Goal: Information Seeking & Learning: Learn about a topic

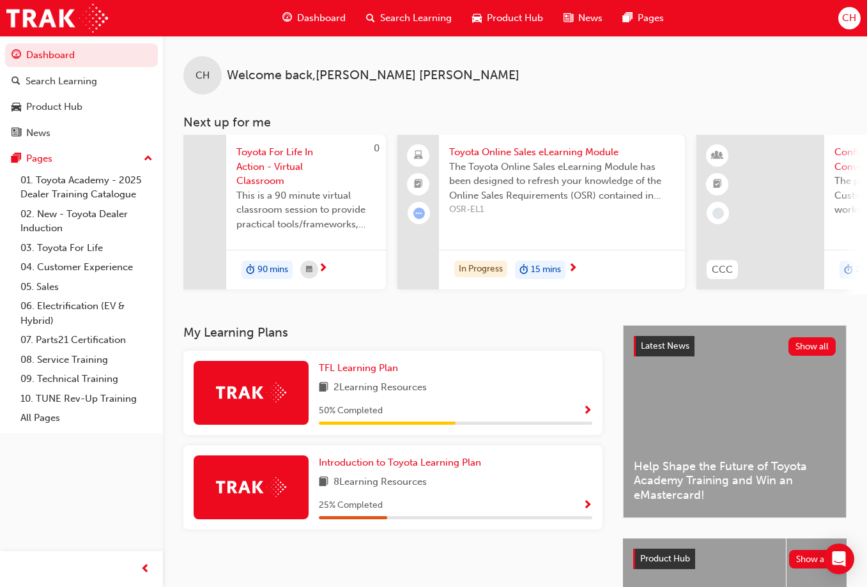
scroll to position [0, 403]
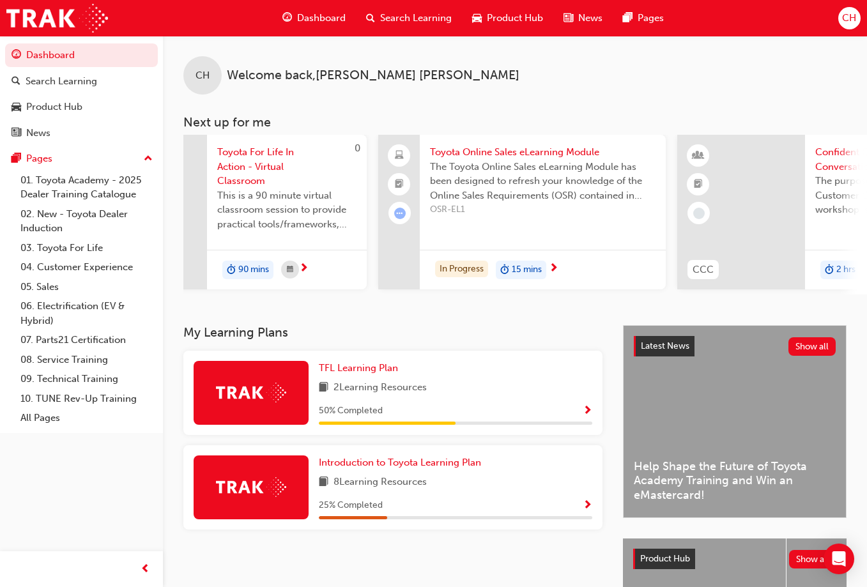
click at [541, 274] on span "15 mins" at bounding box center [527, 270] width 30 height 15
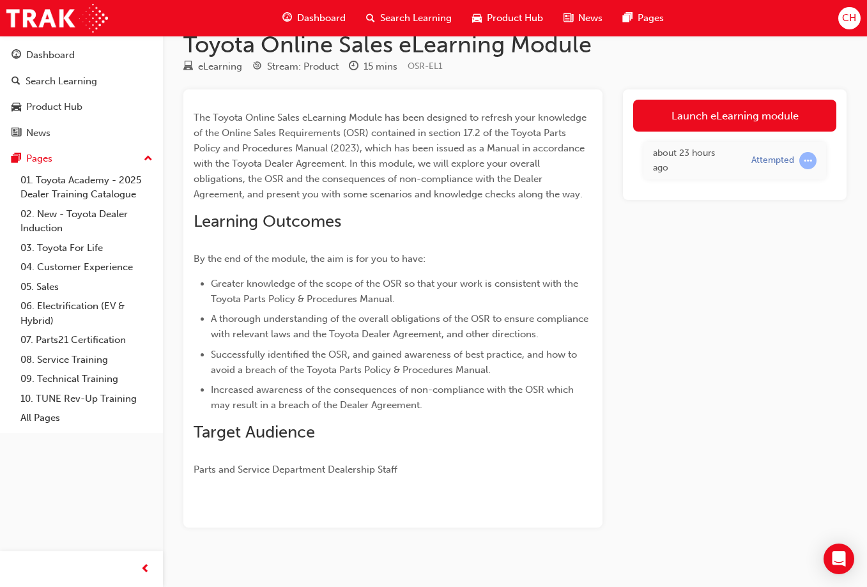
scroll to position [39, 0]
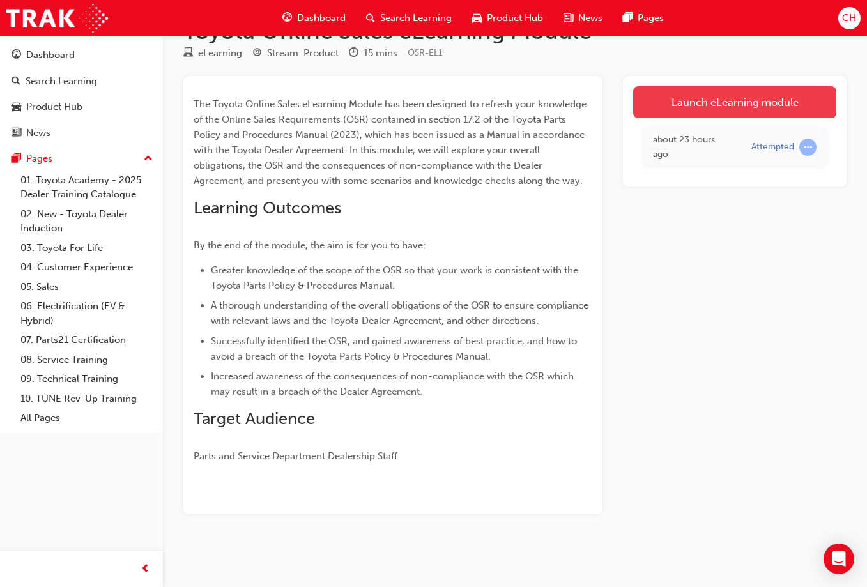
click at [722, 95] on link "Launch eLearning module" at bounding box center [734, 102] width 203 height 32
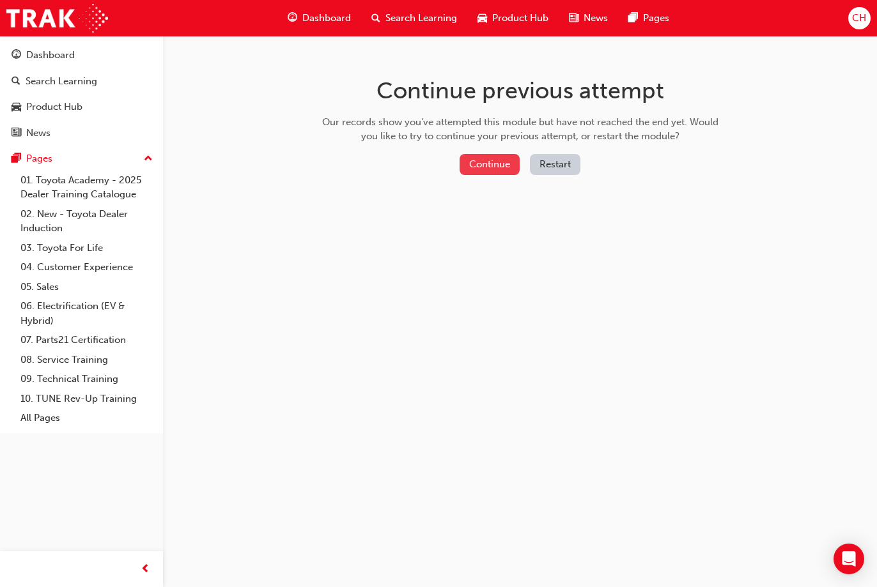
click at [488, 171] on button "Continue" at bounding box center [489, 164] width 60 height 21
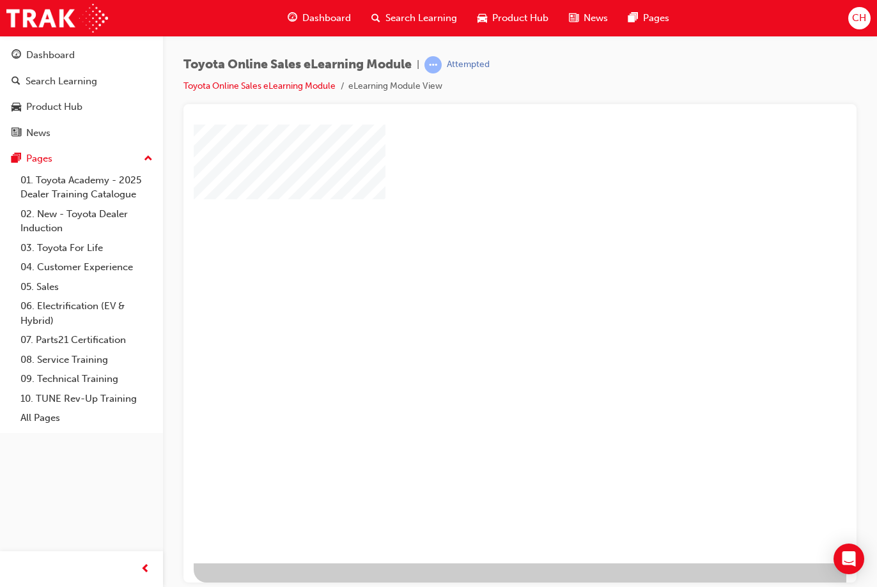
scroll to position [31, 0]
click at [483, 295] on div "play" at bounding box center [483, 295] width 0 height 0
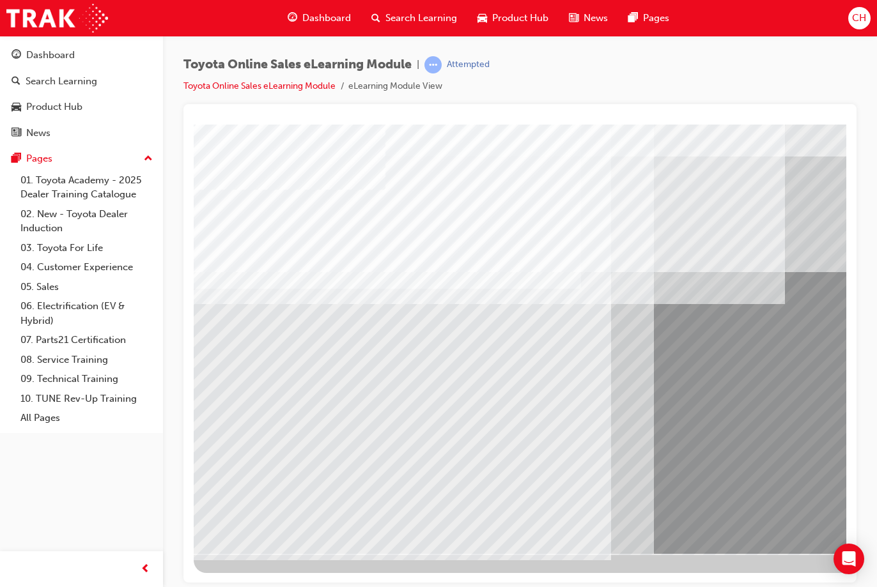
drag, startPoint x: 299, startPoint y: 527, endPoint x: 289, endPoint y: 534, distance: 11.5
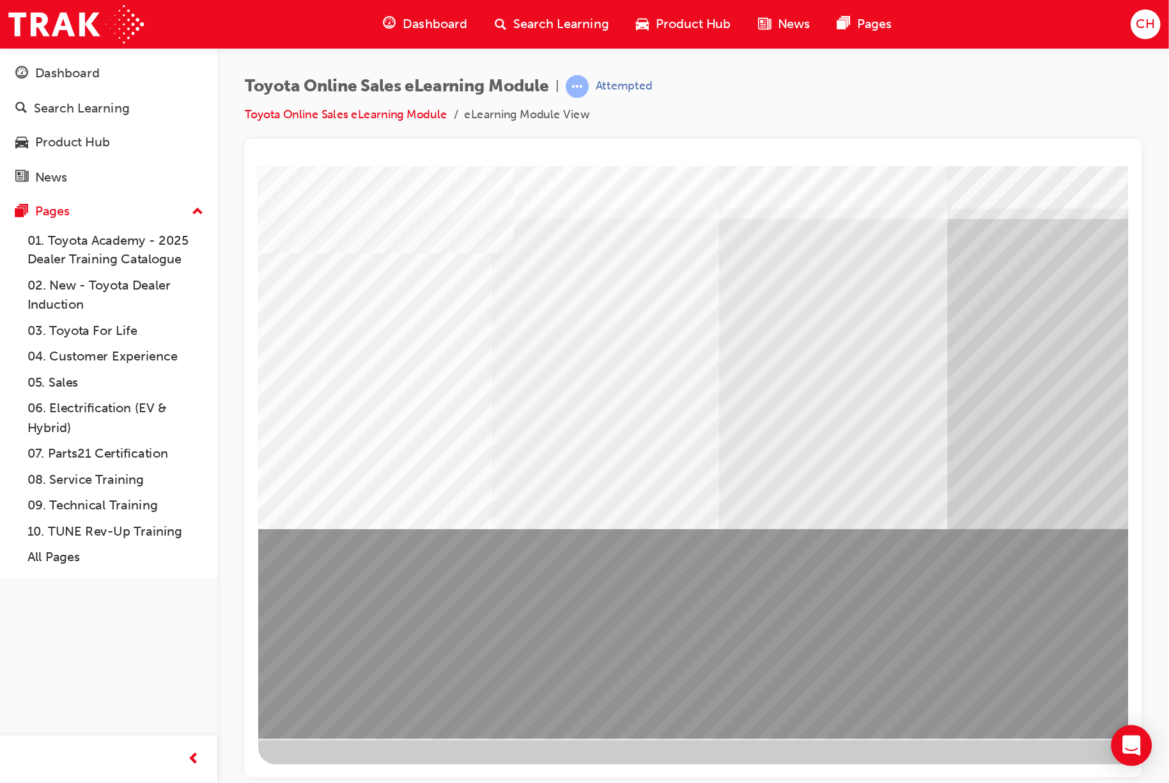
scroll to position [0, 0]
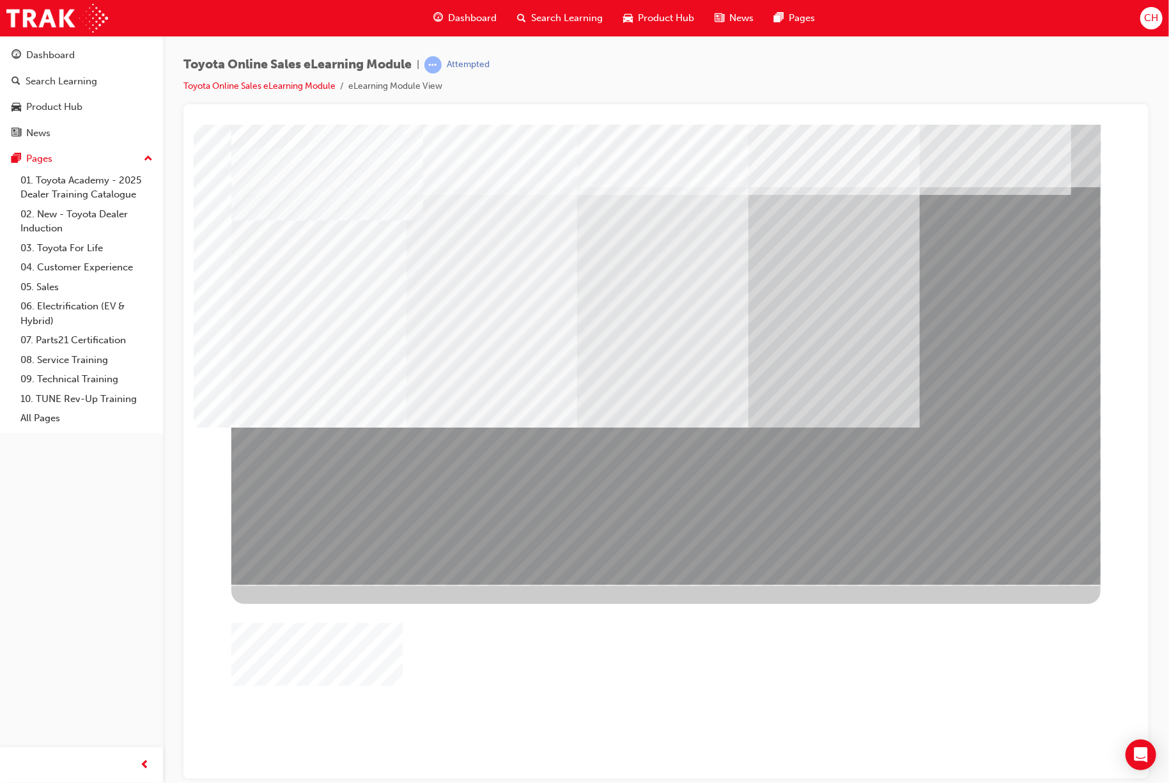
drag, startPoint x: 627, startPoint y: 511, endPoint x: 430, endPoint y: 522, distance: 197.1
click at [429, 522] on div at bounding box center [665, 354] width 869 height 460
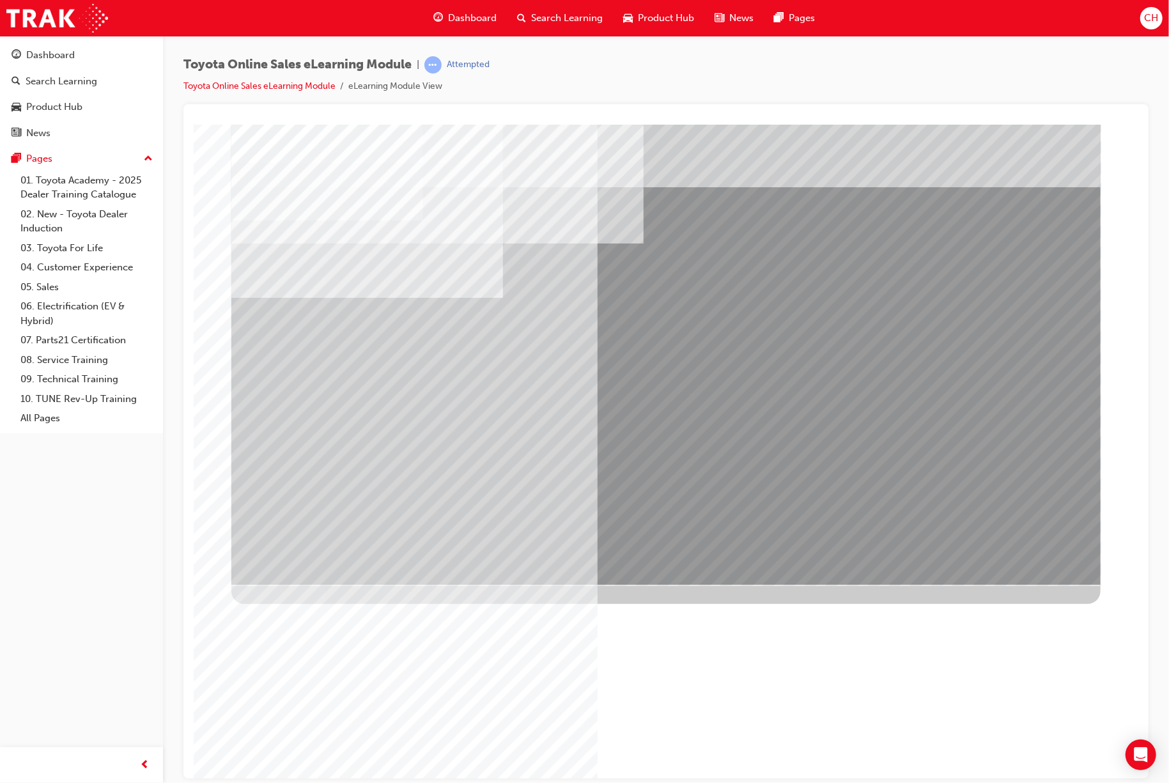
drag, startPoint x: 684, startPoint y: 330, endPoint x: 684, endPoint y: 338, distance: 7.7
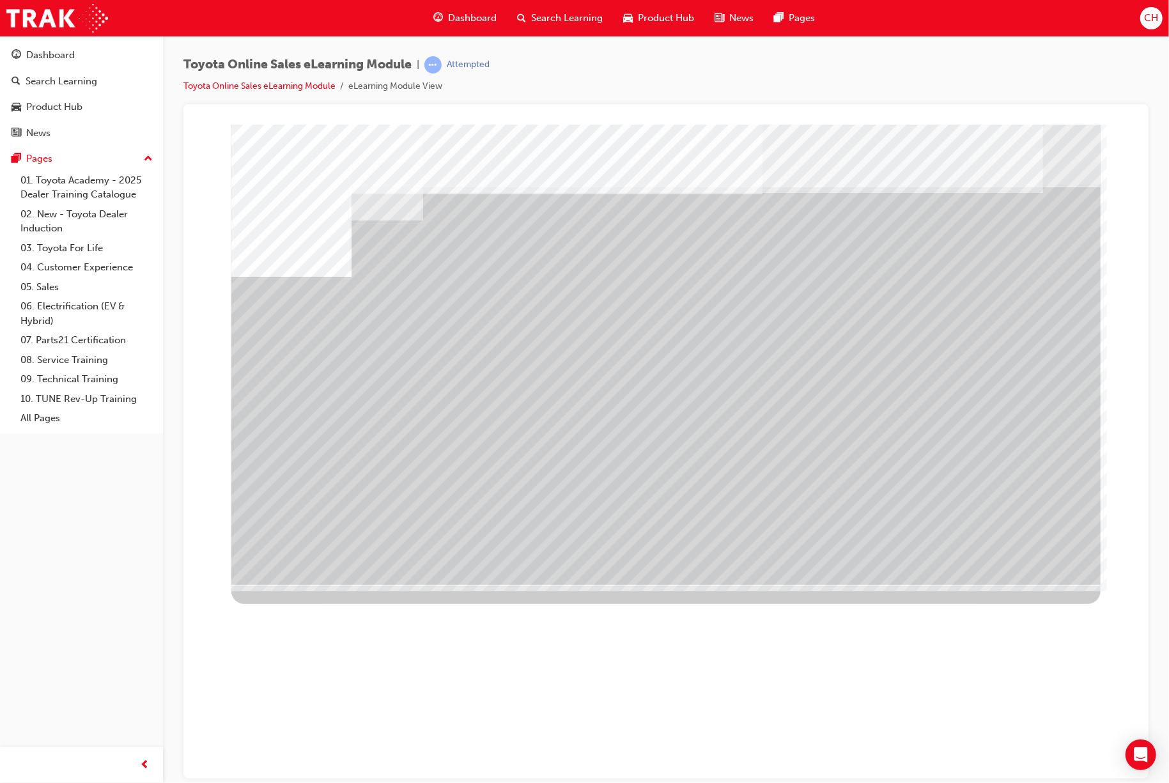
drag, startPoint x: 442, startPoint y: 451, endPoint x: 513, endPoint y: 454, distance: 71.7
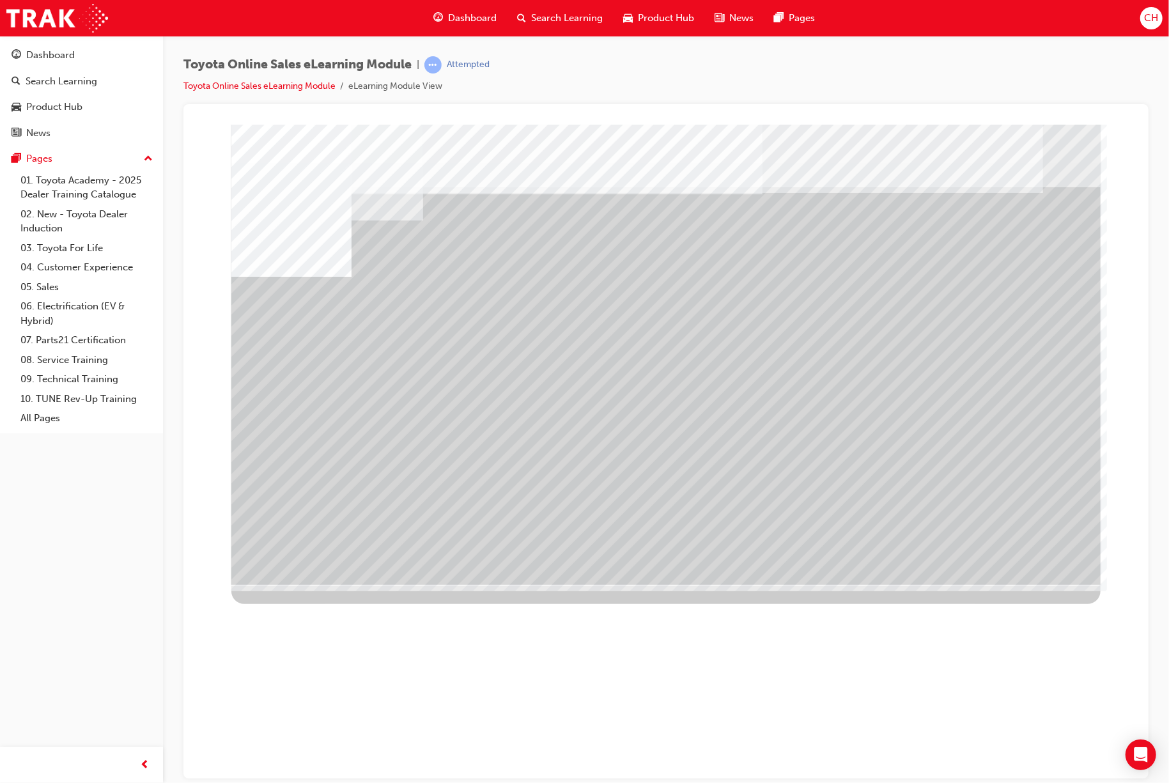
drag, startPoint x: 865, startPoint y: 459, endPoint x: 962, endPoint y: 455, distance: 97.2
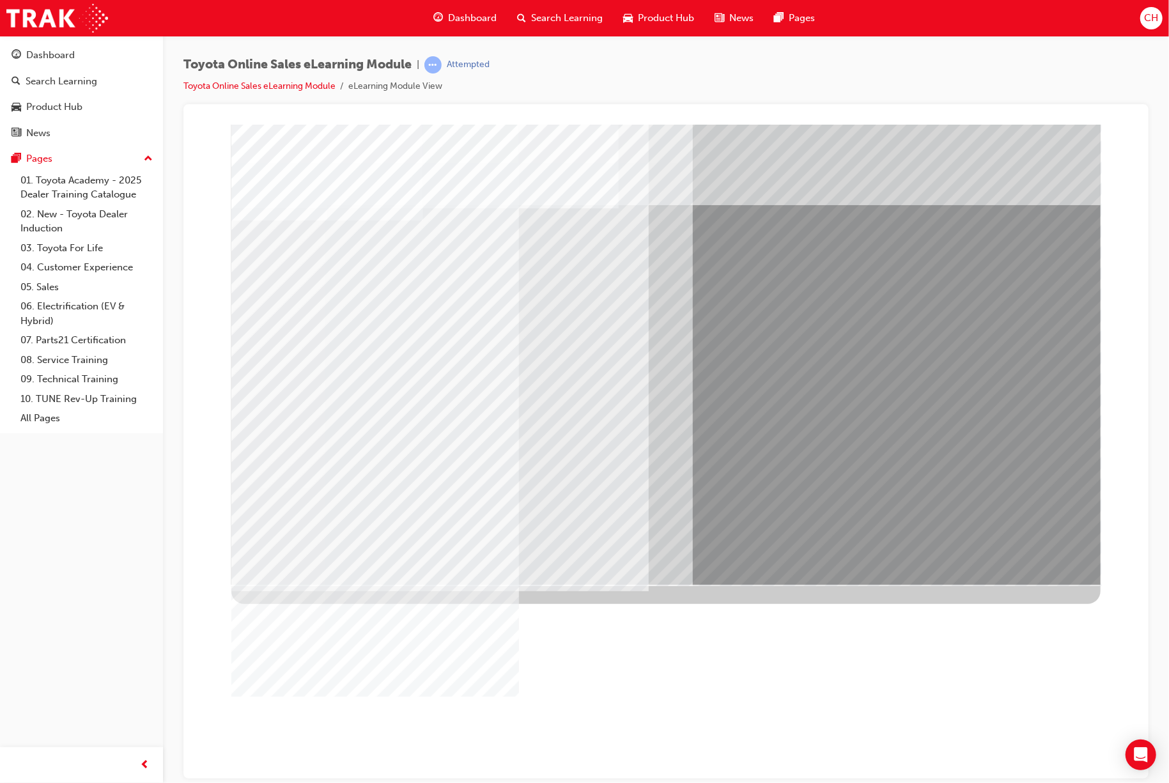
drag, startPoint x: 1058, startPoint y: 537, endPoint x: 1051, endPoint y: 552, distance: 16.6
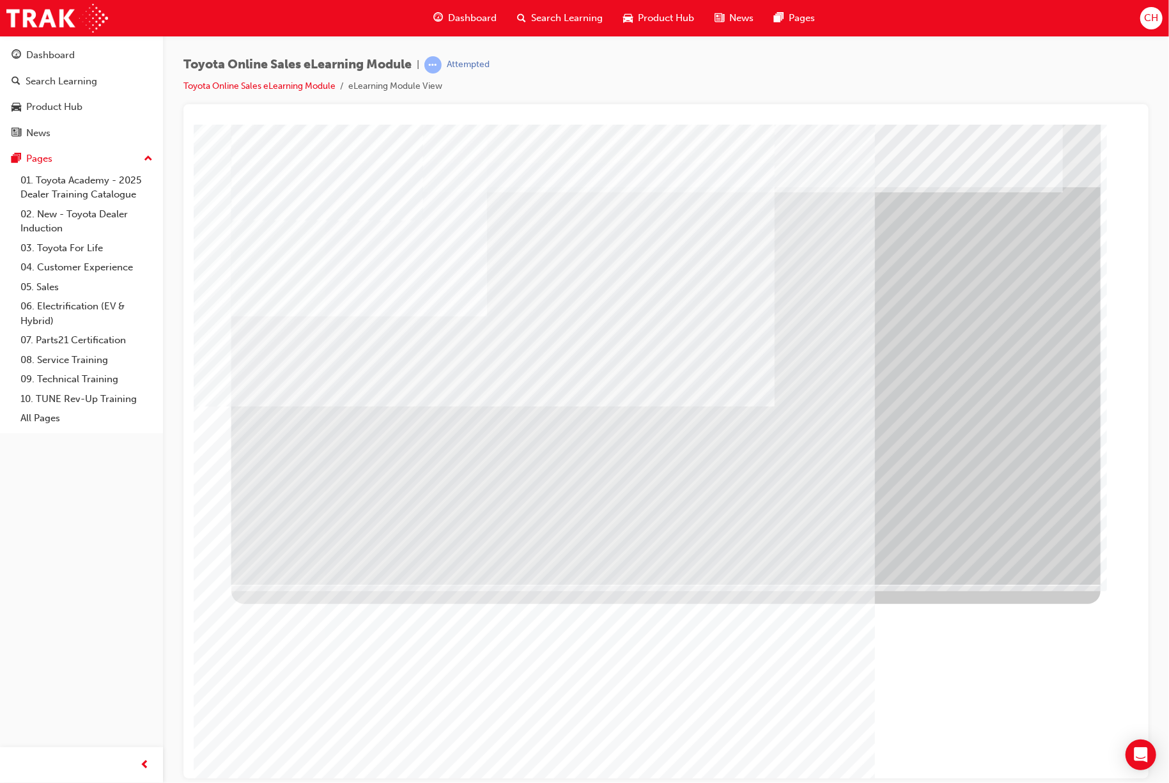
drag, startPoint x: 693, startPoint y: 352, endPoint x: 897, endPoint y: 473, distance: 237.0
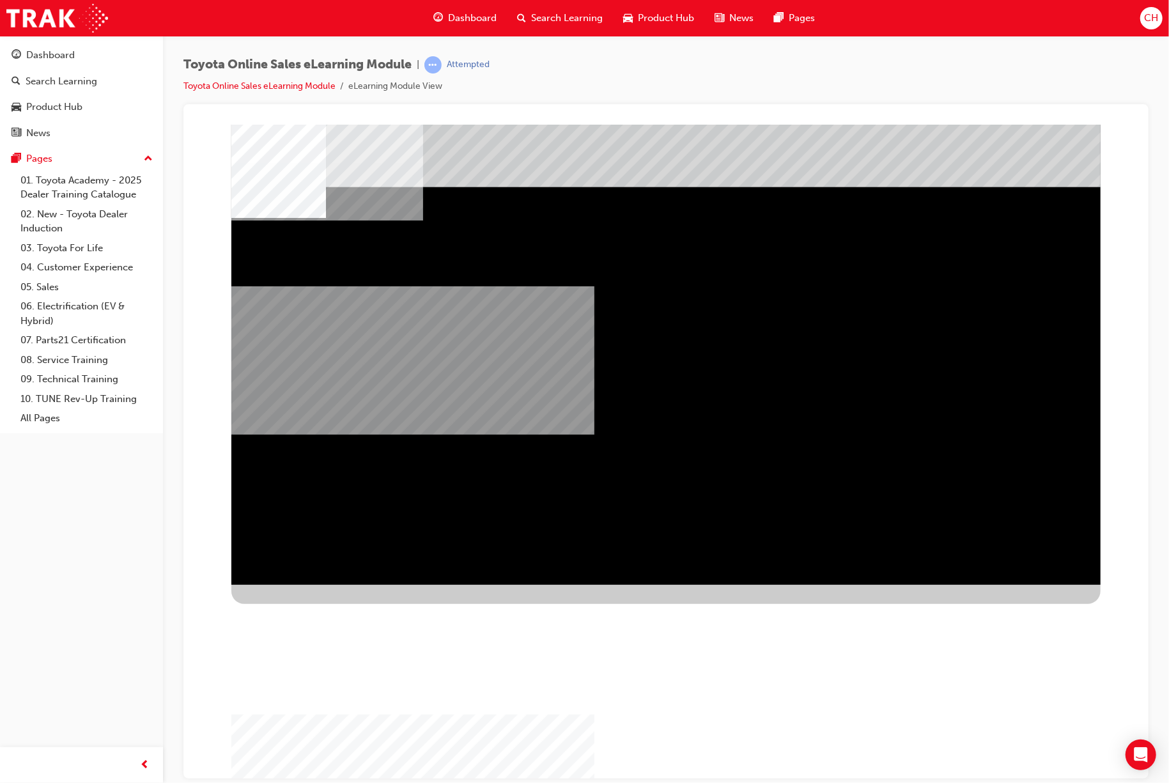
drag, startPoint x: 525, startPoint y: 415, endPoint x: 494, endPoint y: 353, distance: 69.2
click at [494, 353] on div "multistate" at bounding box center [665, 354] width 869 height 460
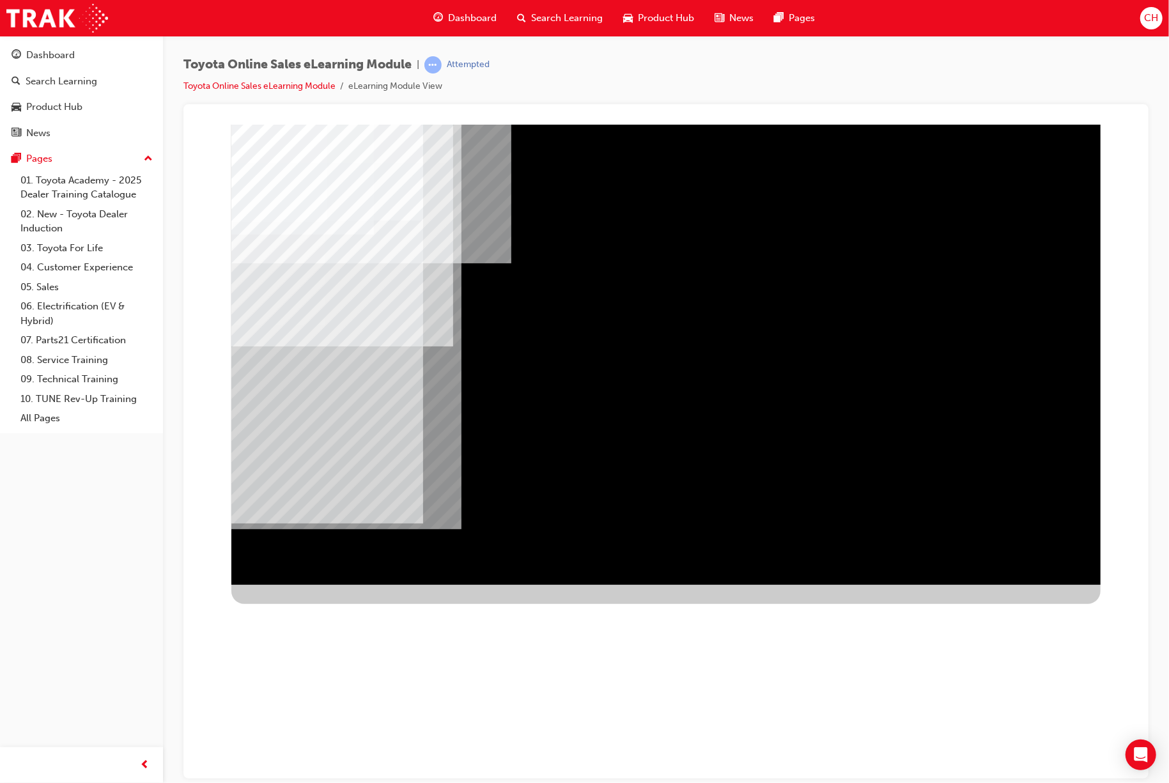
click at [876, 545] on div at bounding box center [665, 354] width 869 height 460
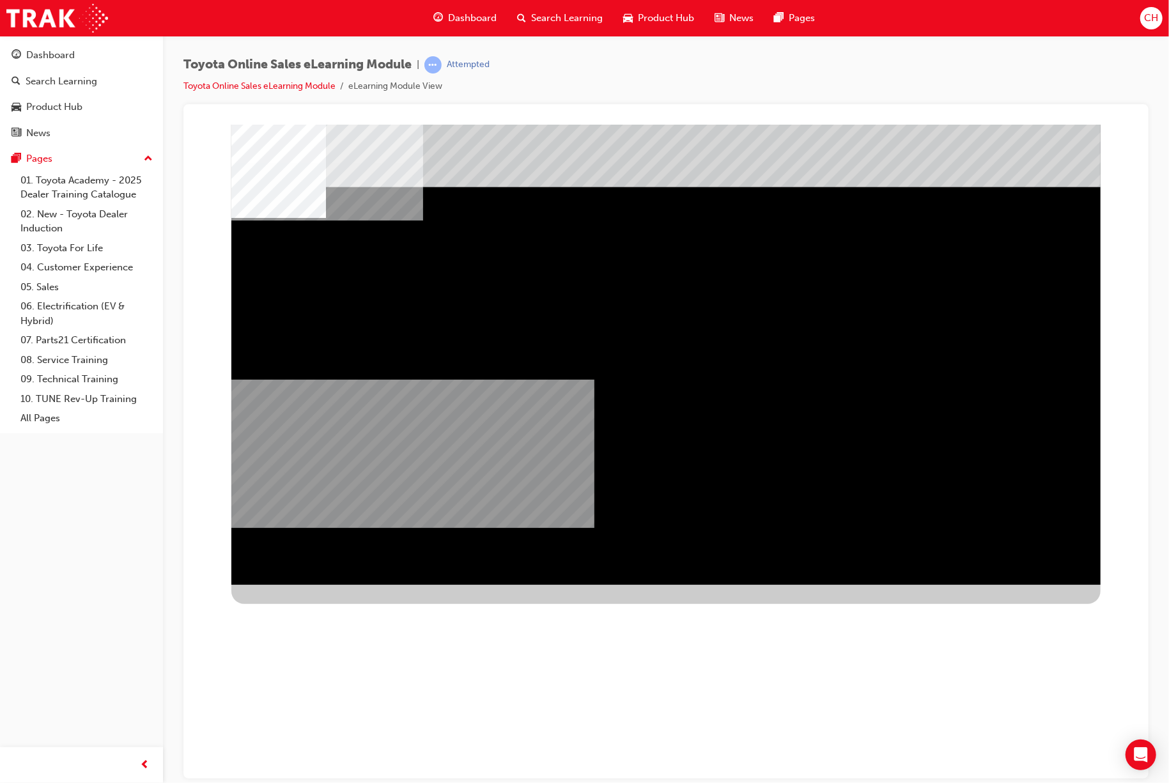
drag, startPoint x: 746, startPoint y: 305, endPoint x: 348, endPoint y: 359, distance: 401.1
click at [348, 359] on div "multistate" at bounding box center [665, 354] width 869 height 460
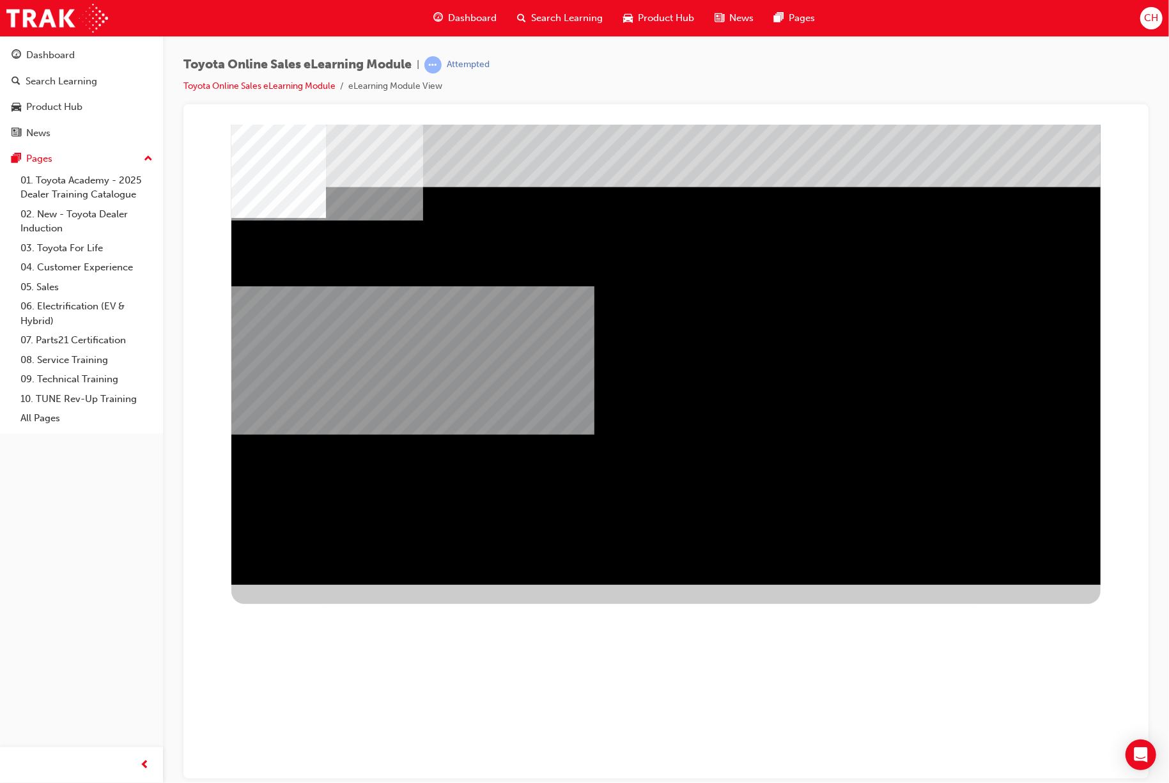
click at [693, 562] on div "multistate" at bounding box center [665, 354] width 869 height 460
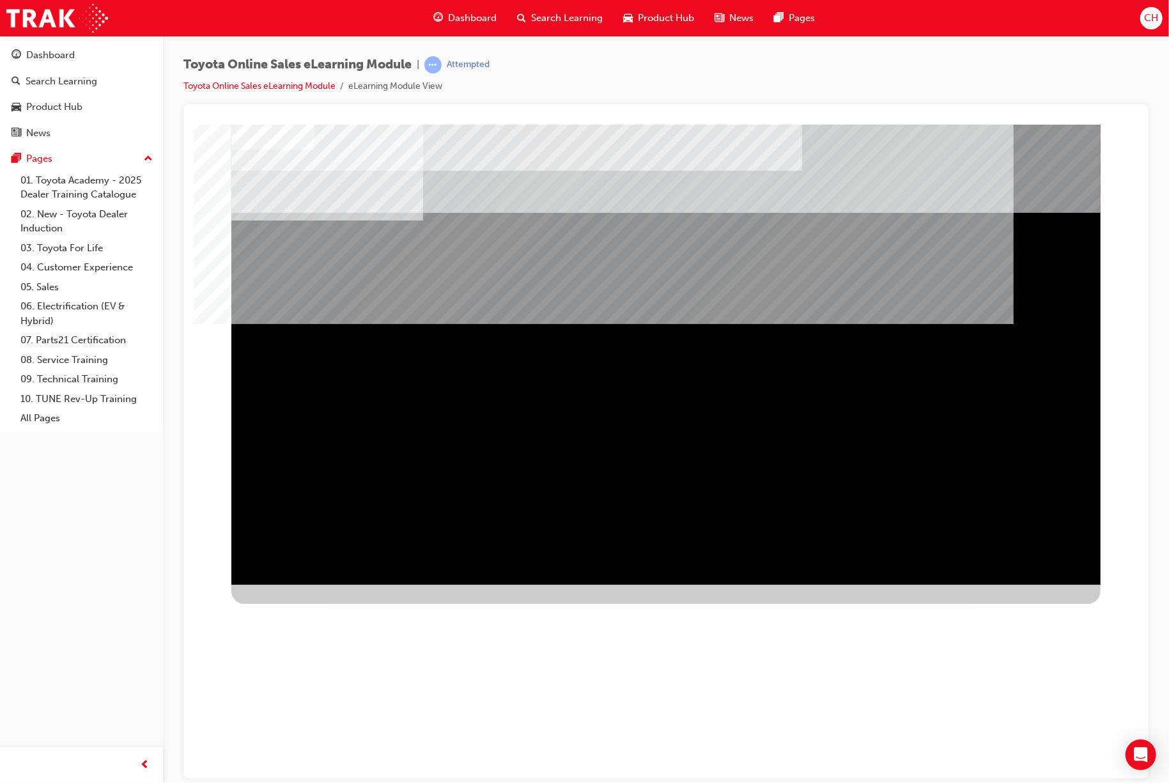
click at [311, 587] on div "NEXT Trigger this button to go to the next slide" at bounding box center [271, 752] width 81 height 23
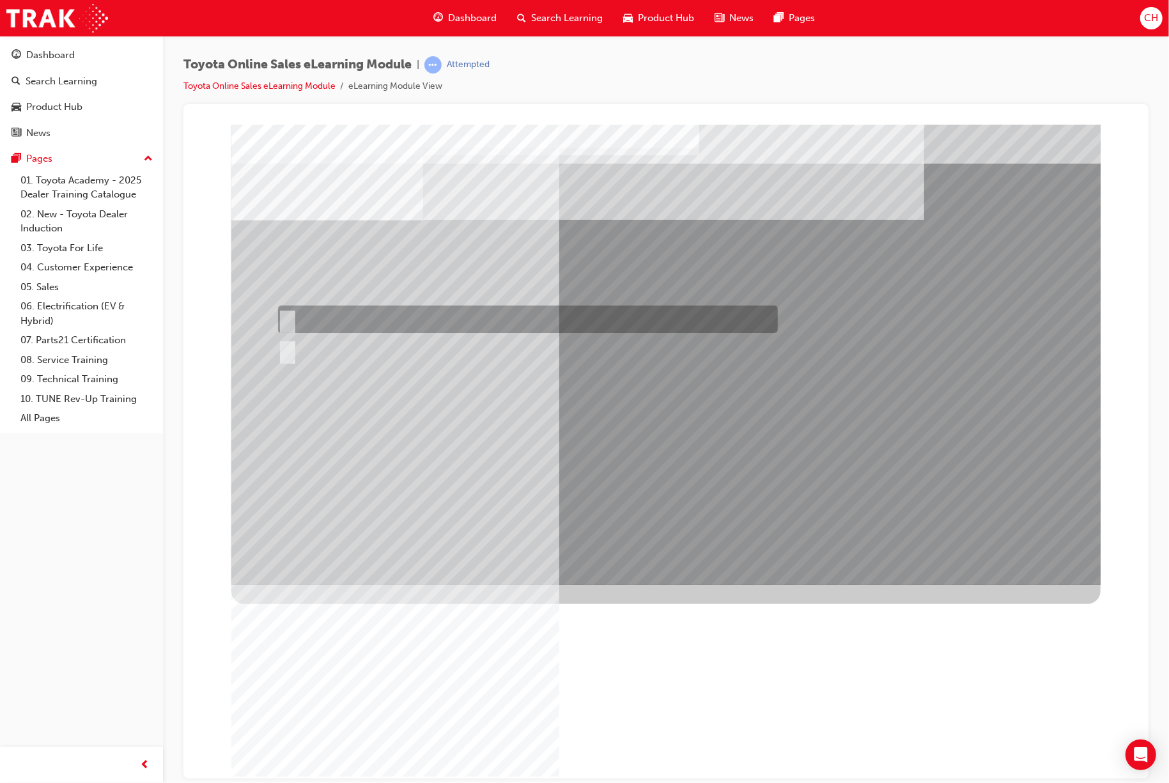
click at [361, 314] on div at bounding box center [524, 318] width 500 height 27
radio input "true"
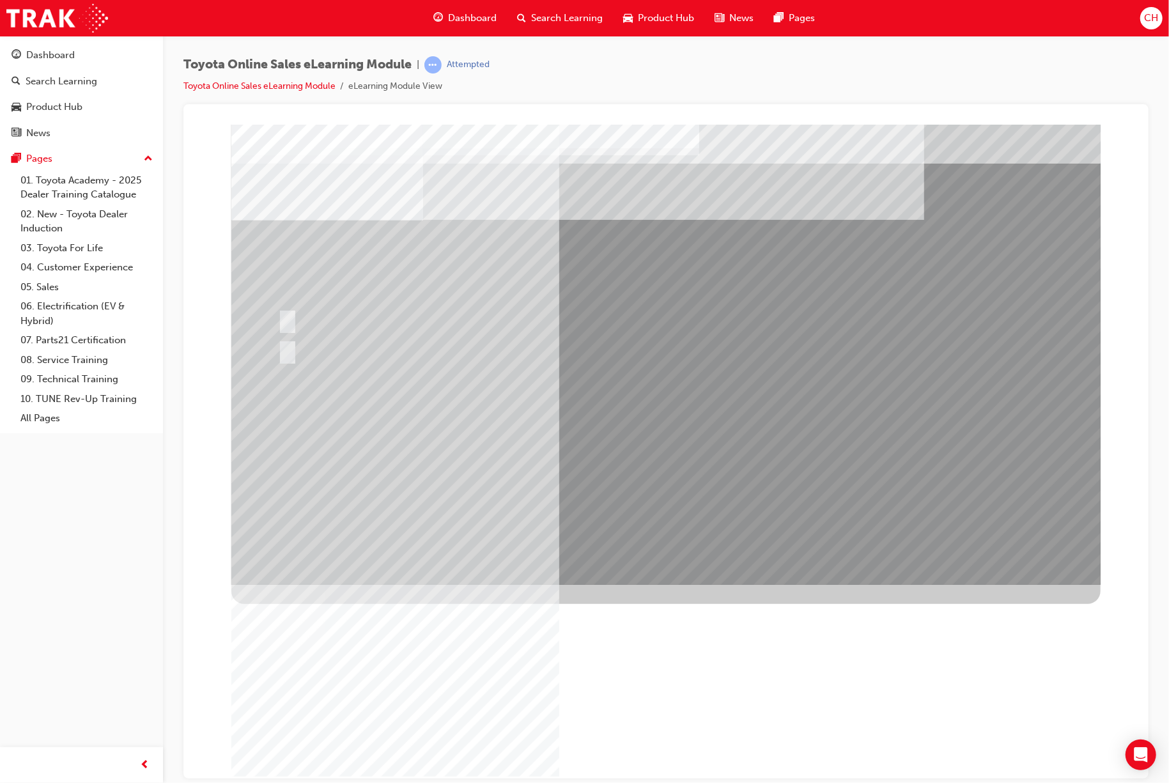
click at [401, 319] on div at bounding box center [524, 318] width 500 height 27
drag, startPoint x: 306, startPoint y: 334, endPoint x: 304, endPoint y: 320, distance: 14.2
click at [305, 334] on div at bounding box center [524, 350] width 500 height 35
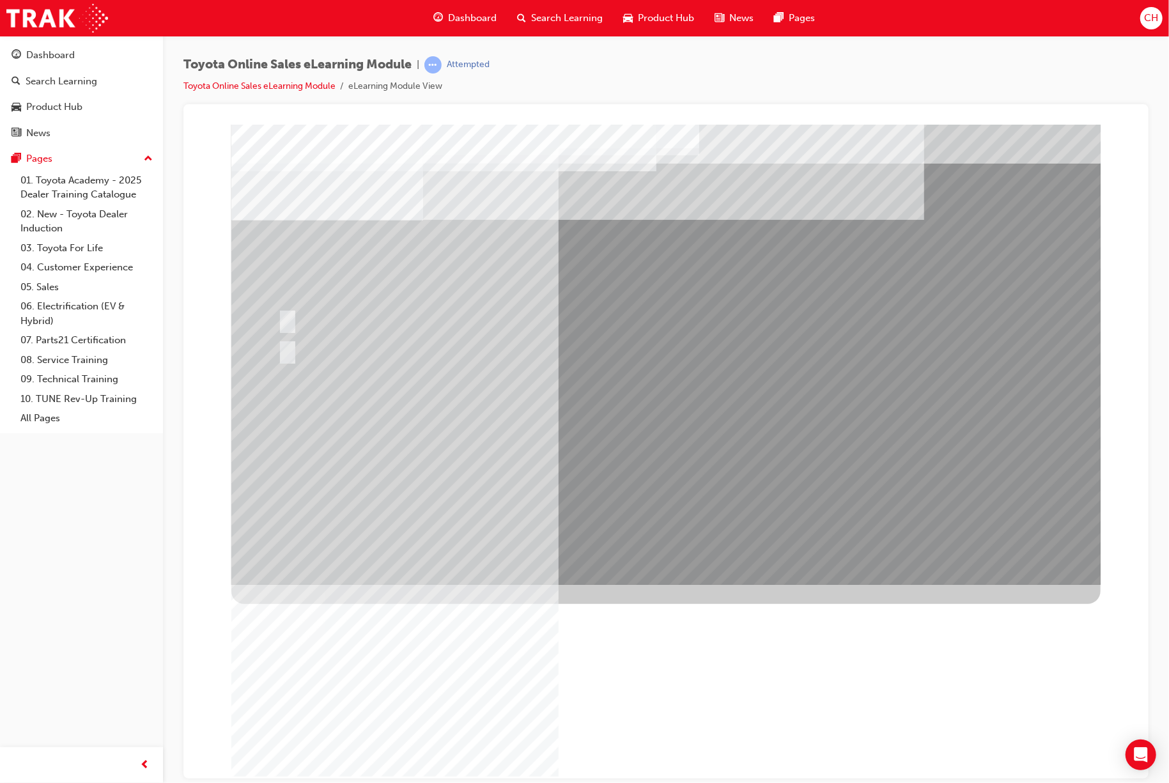
click at [304, 320] on div at bounding box center [524, 318] width 500 height 27
drag, startPoint x: 293, startPoint y: 311, endPoint x: 312, endPoint y: 317, distance: 19.4
click at [289, 309] on div at bounding box center [524, 318] width 500 height 27
drag, startPoint x: 724, startPoint y: 480, endPoint x: 734, endPoint y: 468, distance: 15.5
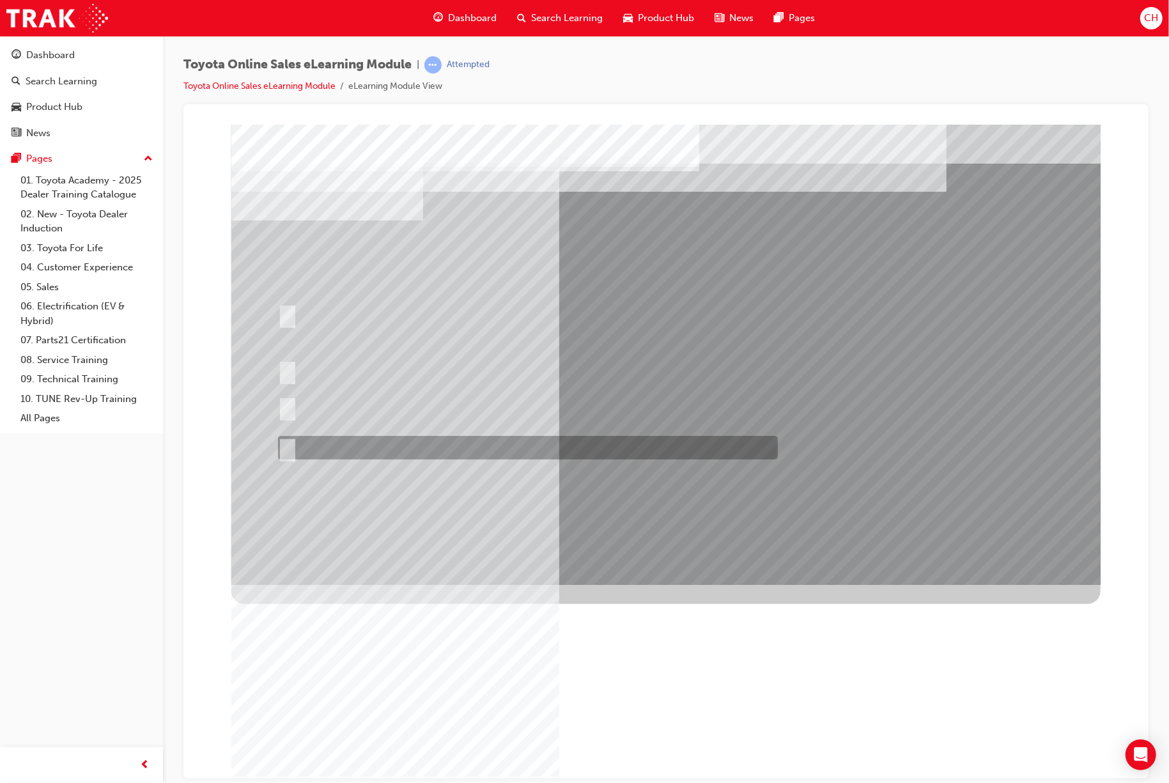
click at [435, 443] on div at bounding box center [524, 448] width 500 height 24
radio input "true"
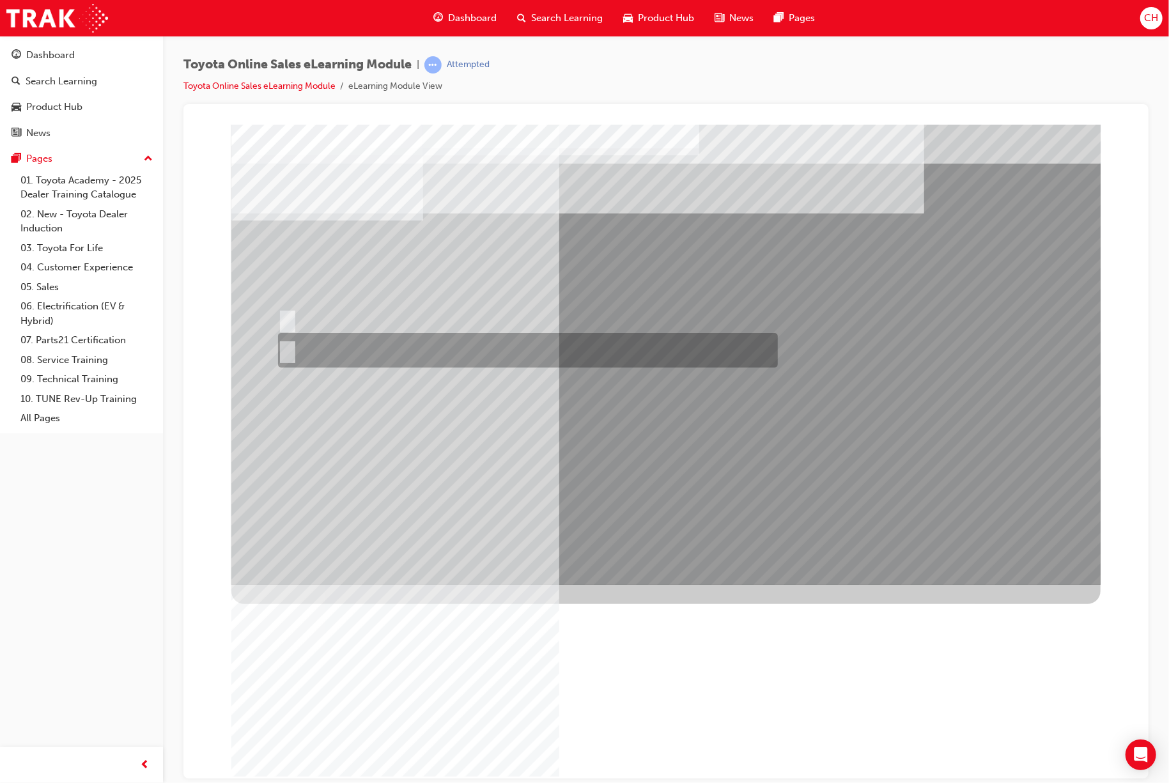
click at [357, 350] on div at bounding box center [524, 350] width 500 height 35
radio input "true"
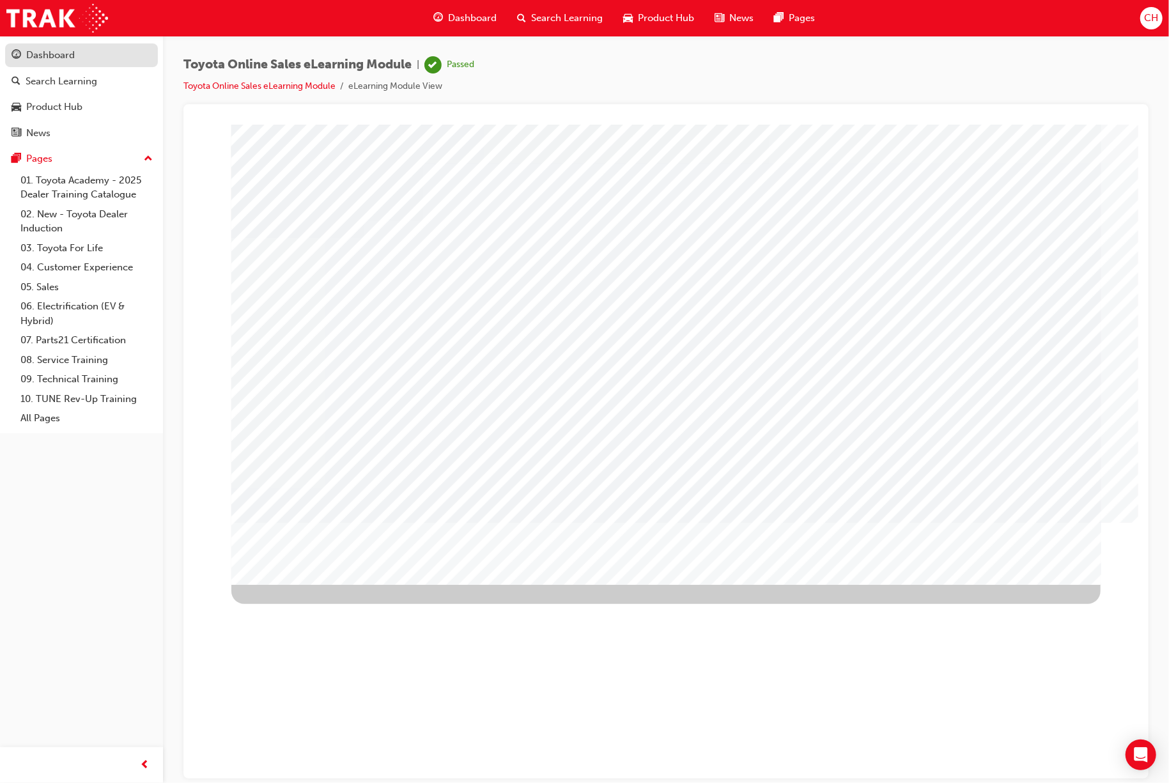
click at [98, 55] on div "Dashboard" at bounding box center [82, 55] width 140 height 16
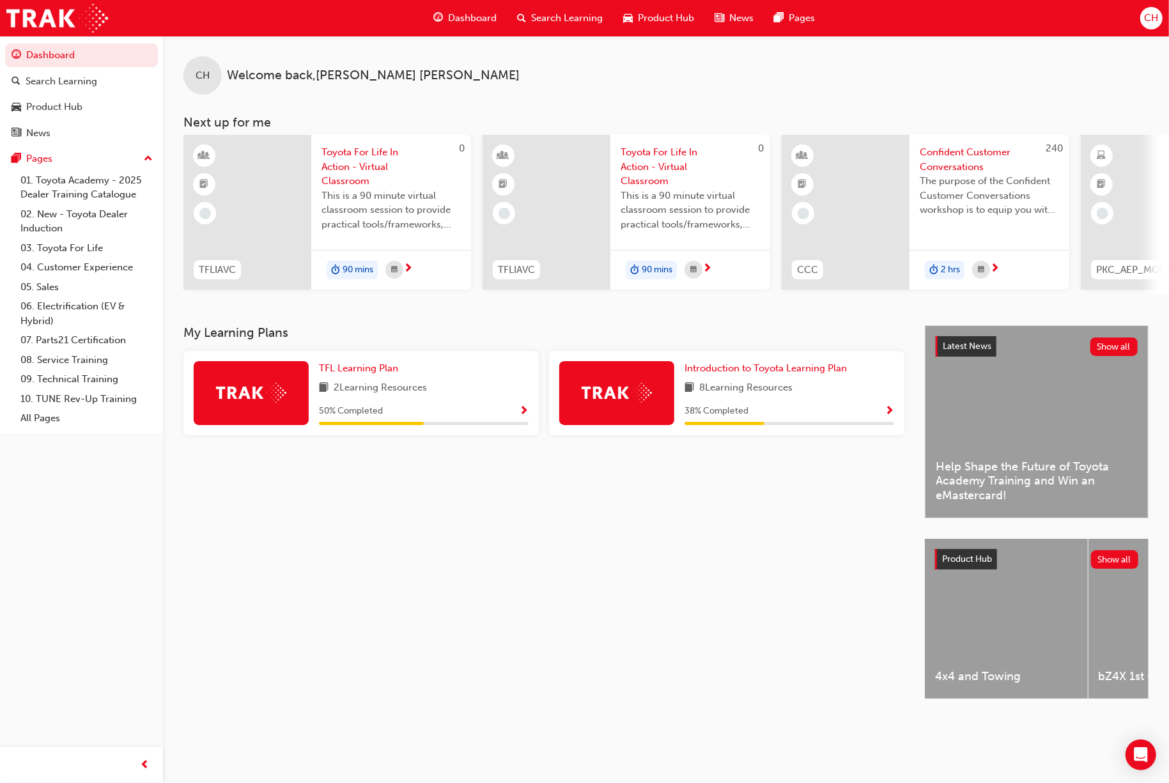
drag, startPoint x: 711, startPoint y: 304, endPoint x: 704, endPoint y: 298, distance: 9.5
click at [708, 300] on div "CH Welcome back , [PERSON_NAME] Next up for me 0 TFLIAVC Toyota For Life In Act…" at bounding box center [666, 180] width 1006 height 289
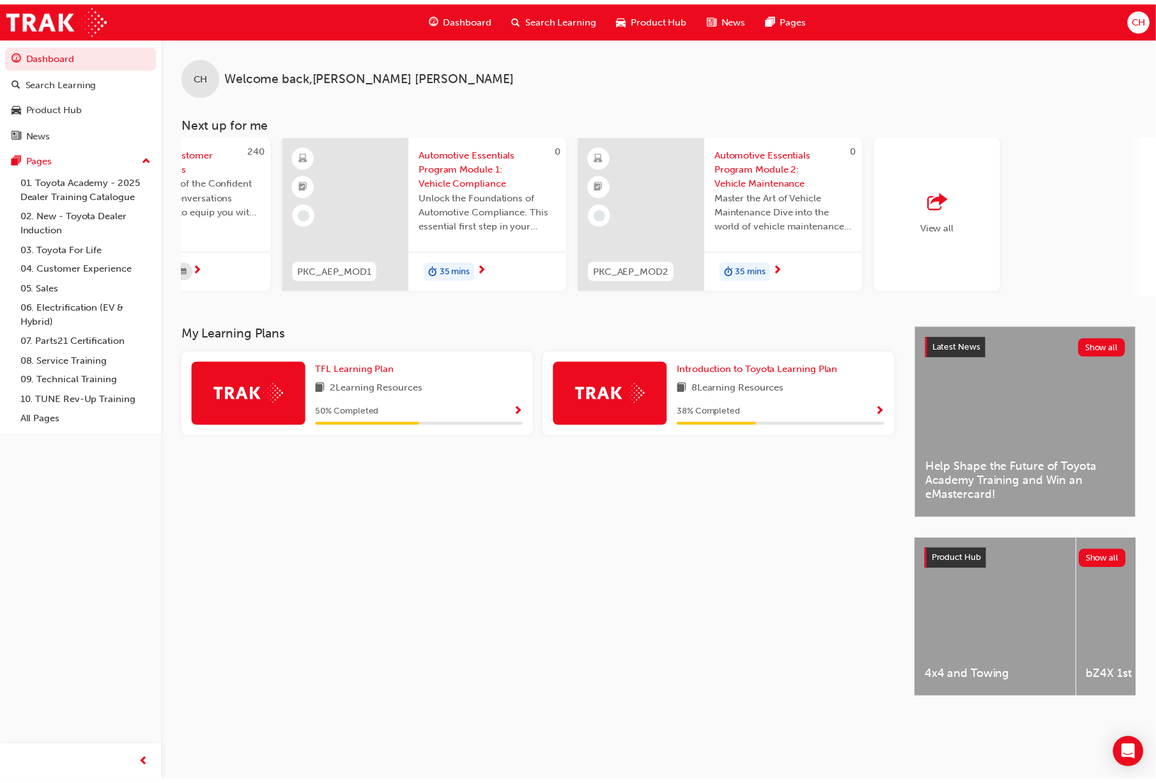
scroll to position [0, 806]
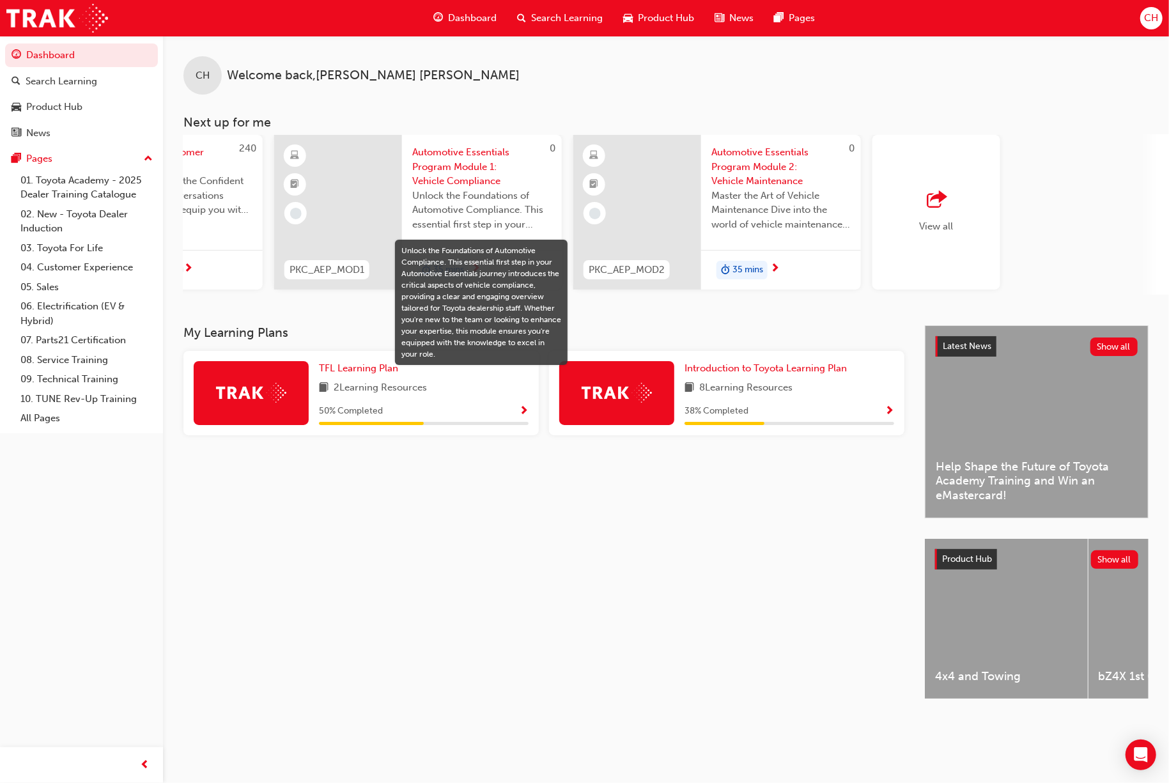
click at [440, 210] on span "Unlock the Foundations of Automotive Compliance. This essential first step in y…" at bounding box center [481, 210] width 139 height 43
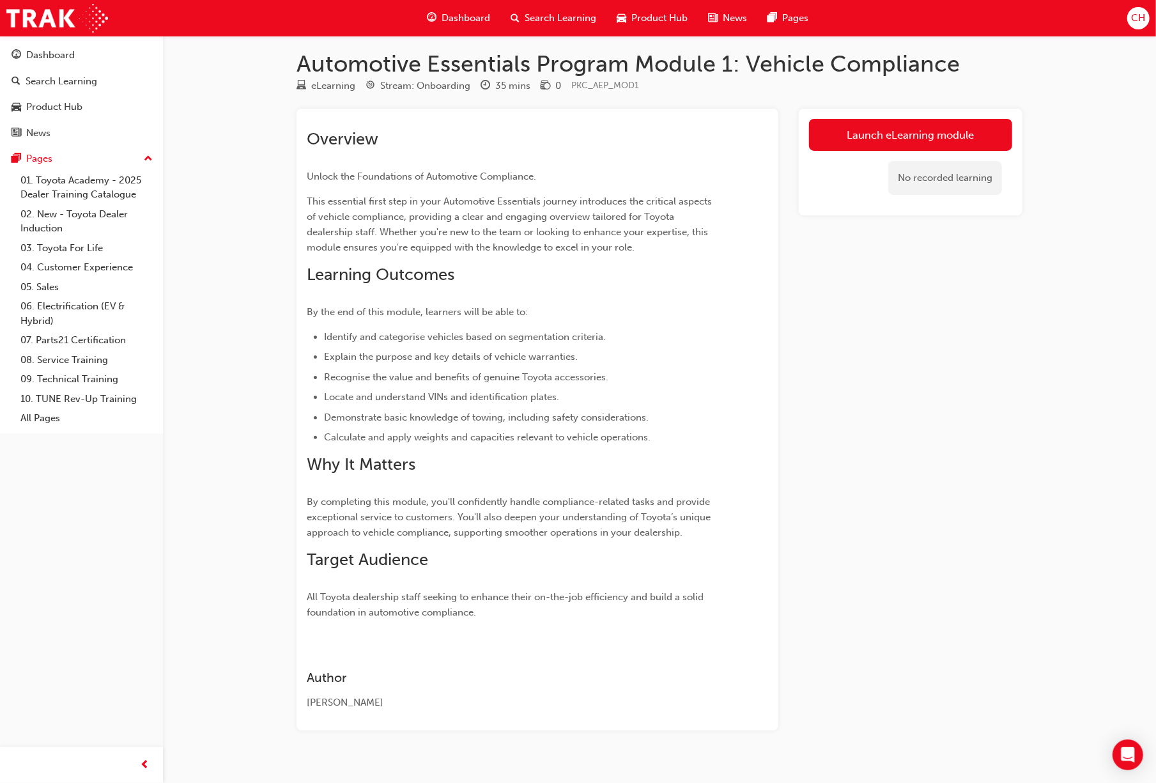
scroll to position [26, 0]
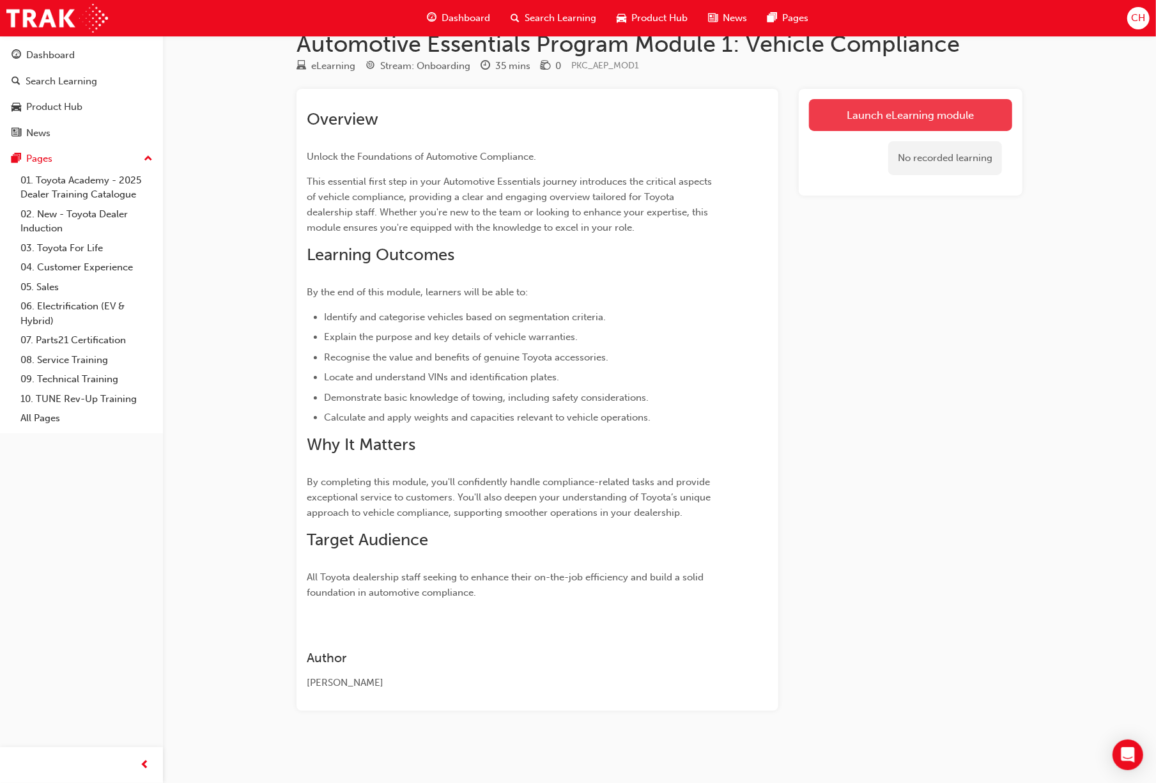
click at [876, 123] on link "Launch eLearning module" at bounding box center [910, 115] width 203 height 32
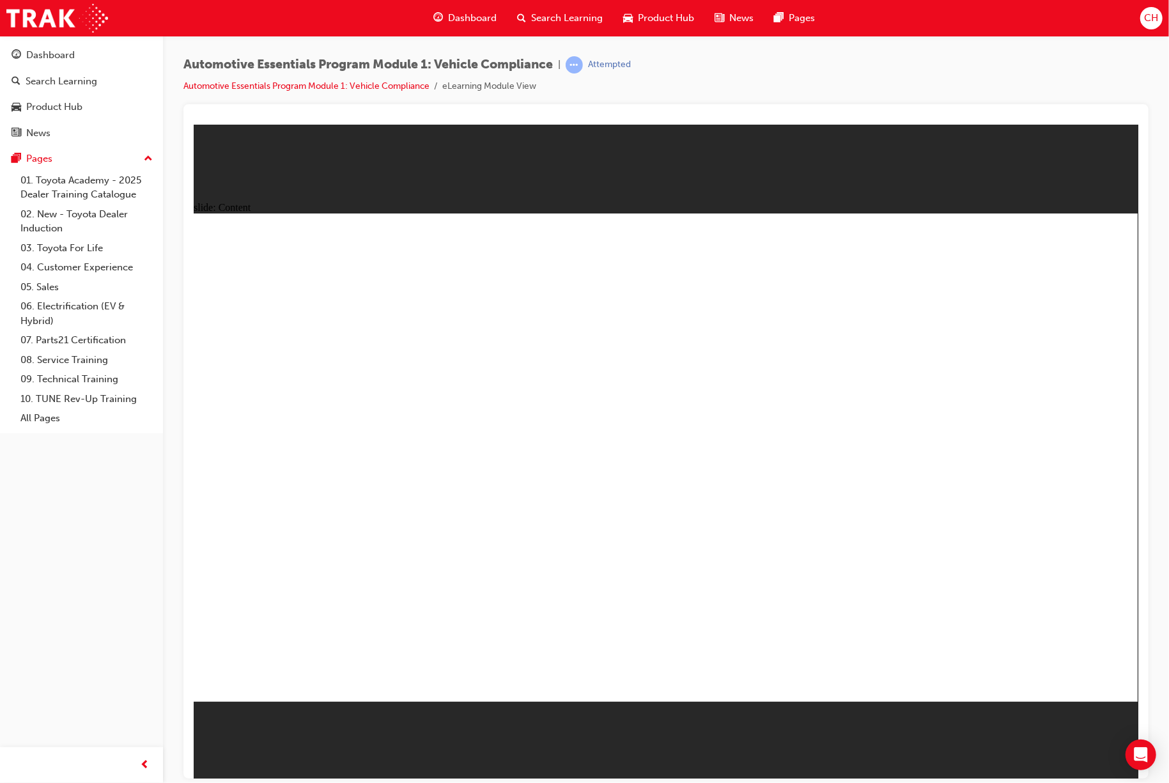
drag, startPoint x: 1027, startPoint y: 657, endPoint x: 1079, endPoint y: 682, distance: 58.0
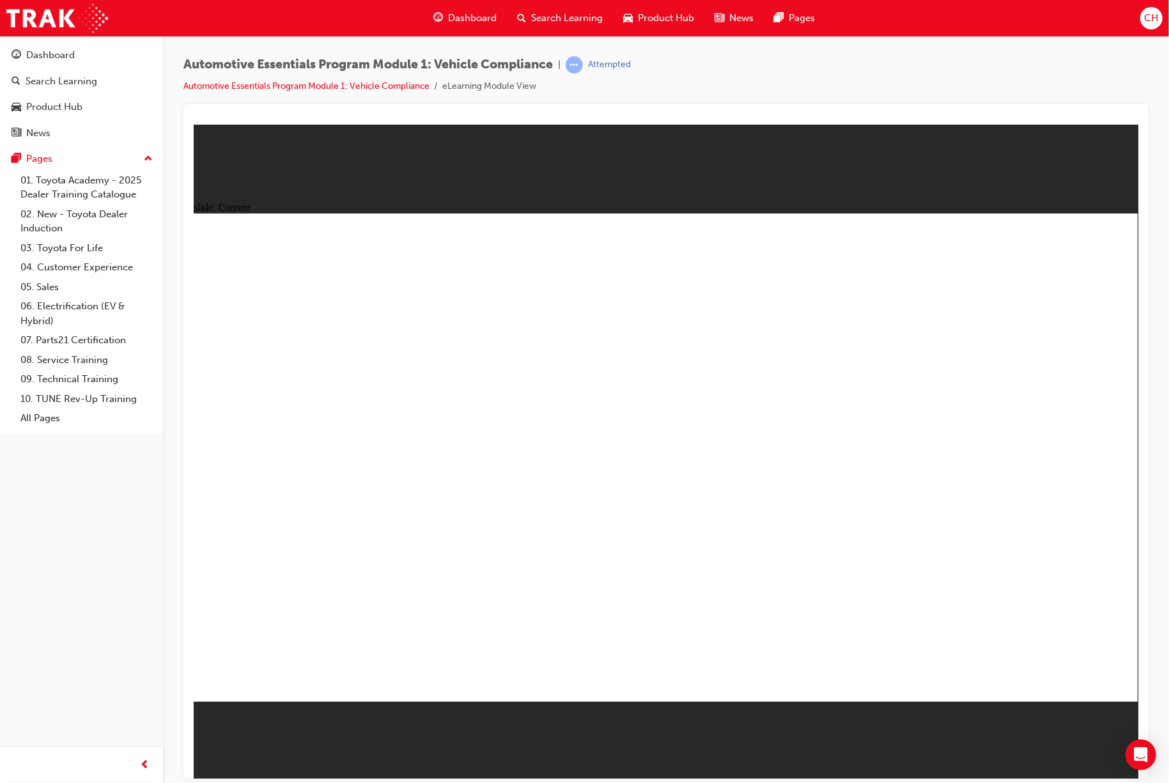
radio input "true"
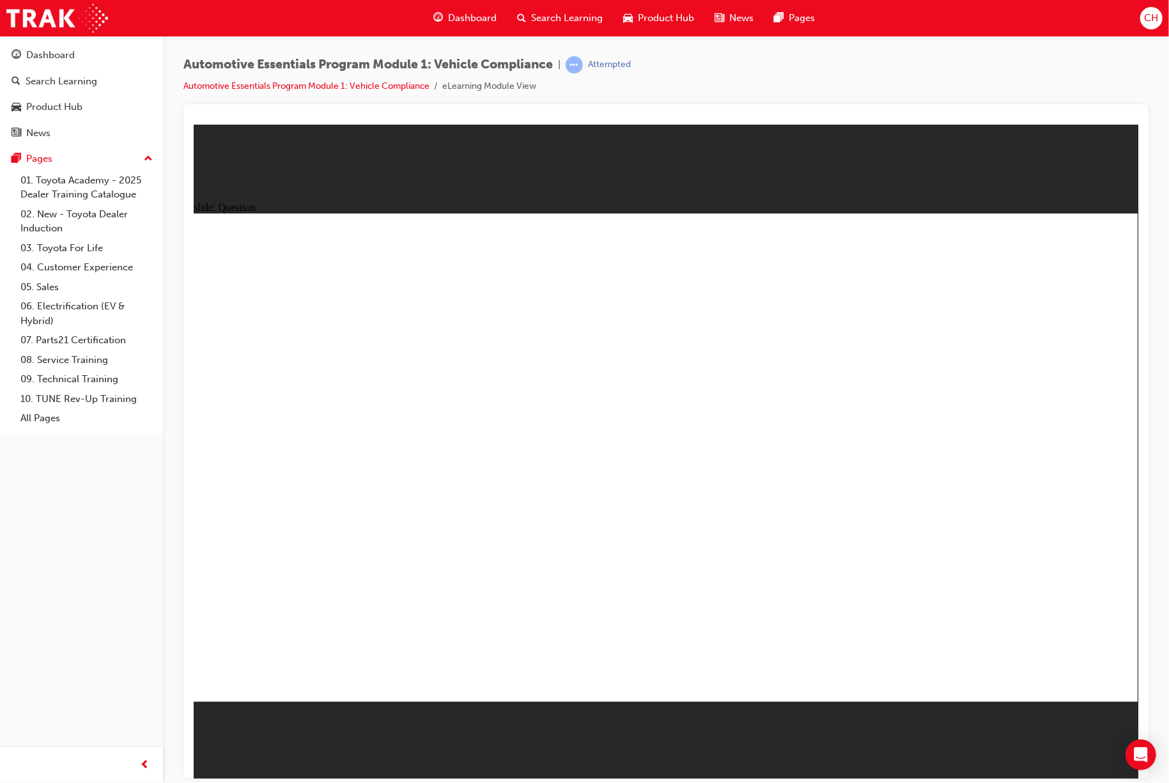
radio input "true"
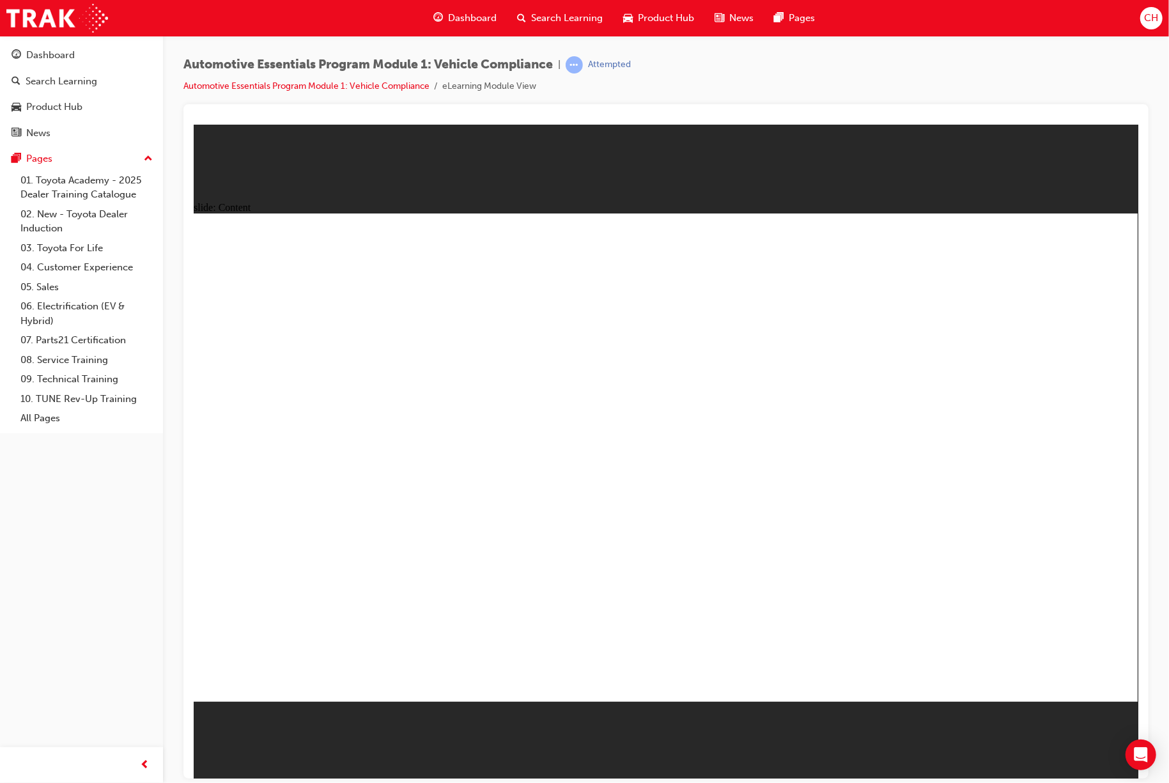
drag, startPoint x: 1053, startPoint y: 683, endPoint x: 1047, endPoint y: 677, distance: 8.2
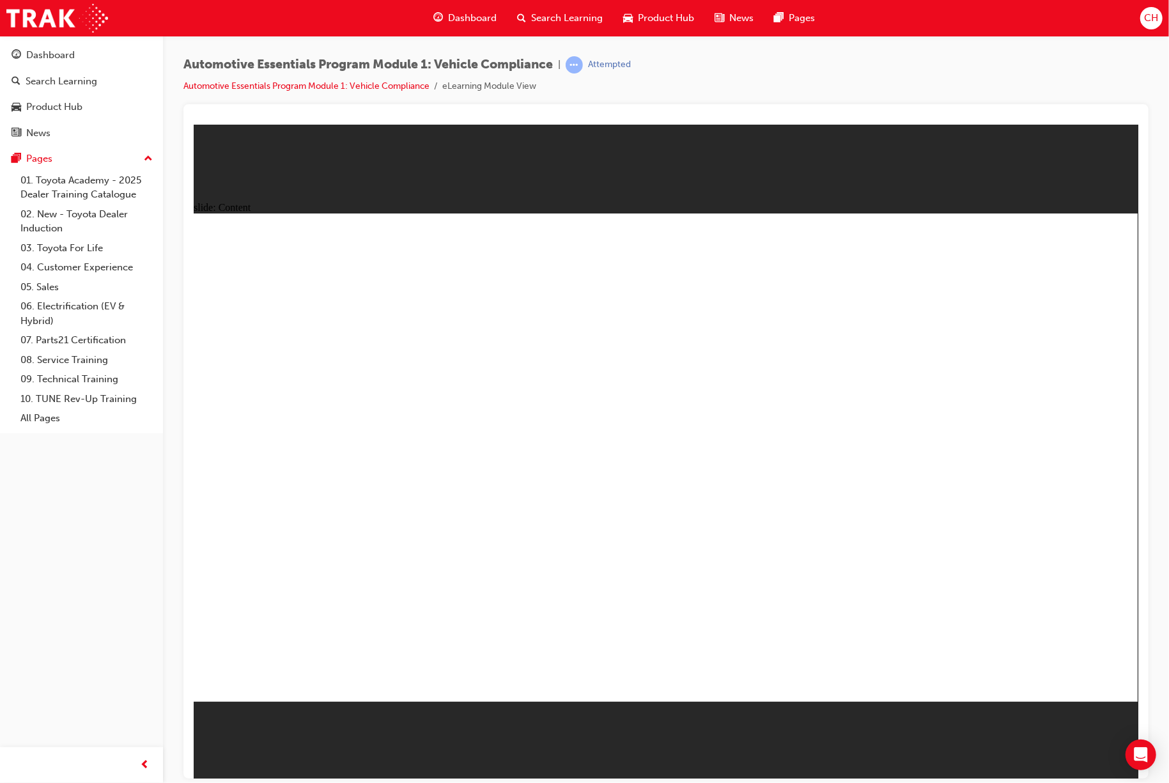
drag, startPoint x: 346, startPoint y: 603, endPoint x: 337, endPoint y: 596, distance: 10.9
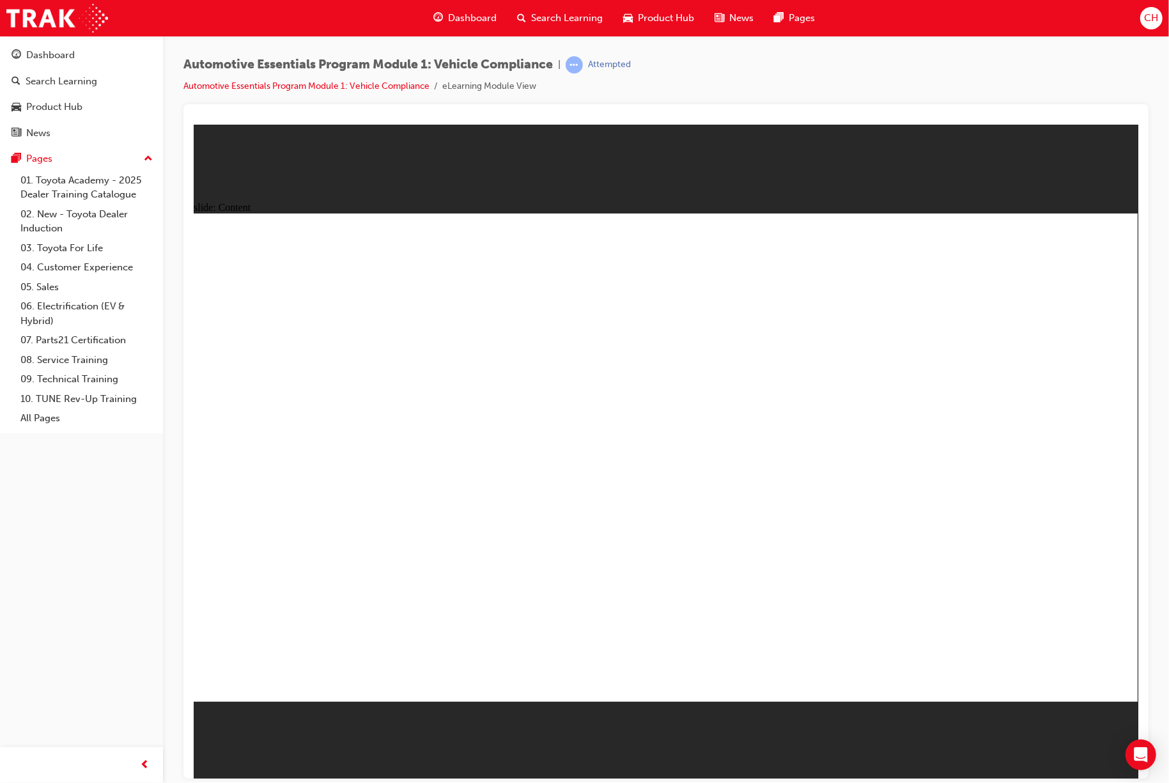
drag, startPoint x: 402, startPoint y: 624, endPoint x: 406, endPoint y: 637, distance: 13.3
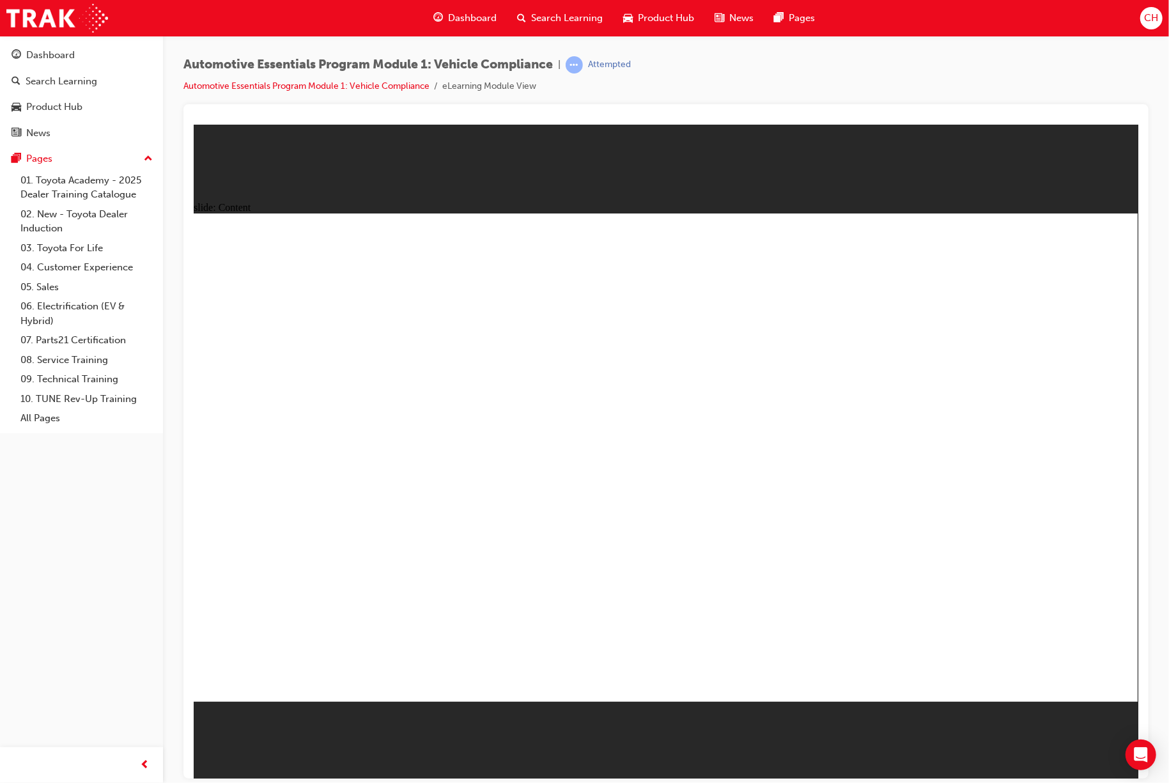
drag, startPoint x: 637, startPoint y: 632, endPoint x: 628, endPoint y: 623, distance: 12.7
